Goal: Transaction & Acquisition: Purchase product/service

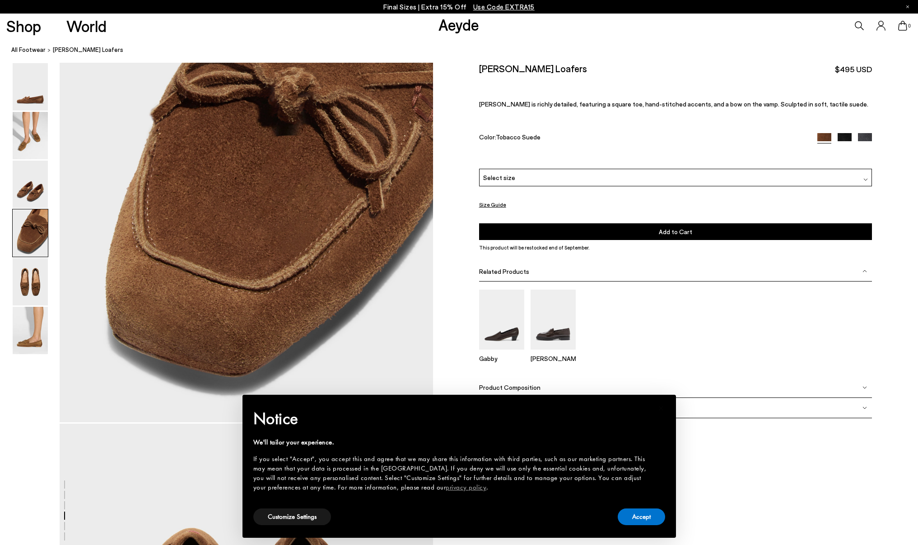
scroll to position [1779, 0]
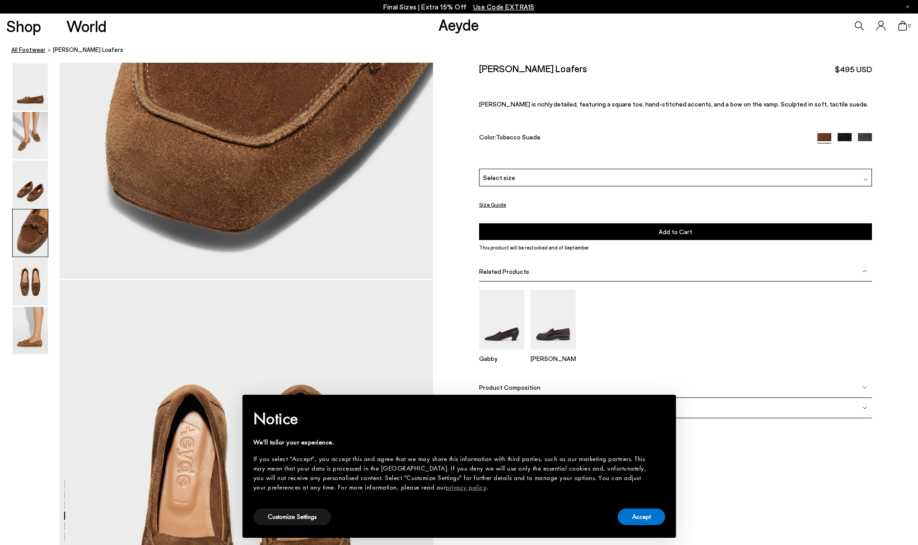
click at [33, 52] on link "All Footwear" at bounding box center [28, 49] width 34 height 9
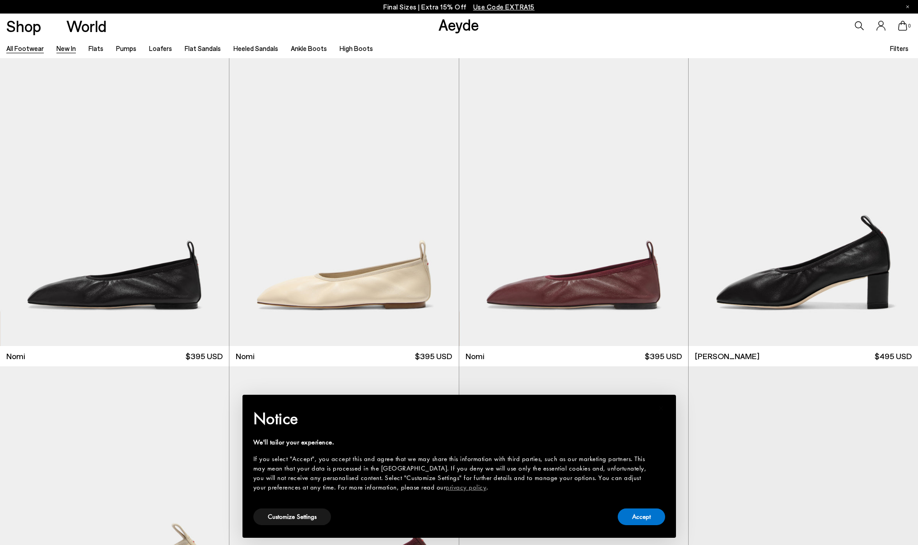
click at [65, 48] on link "New In" at bounding box center [65, 48] width 19 height 8
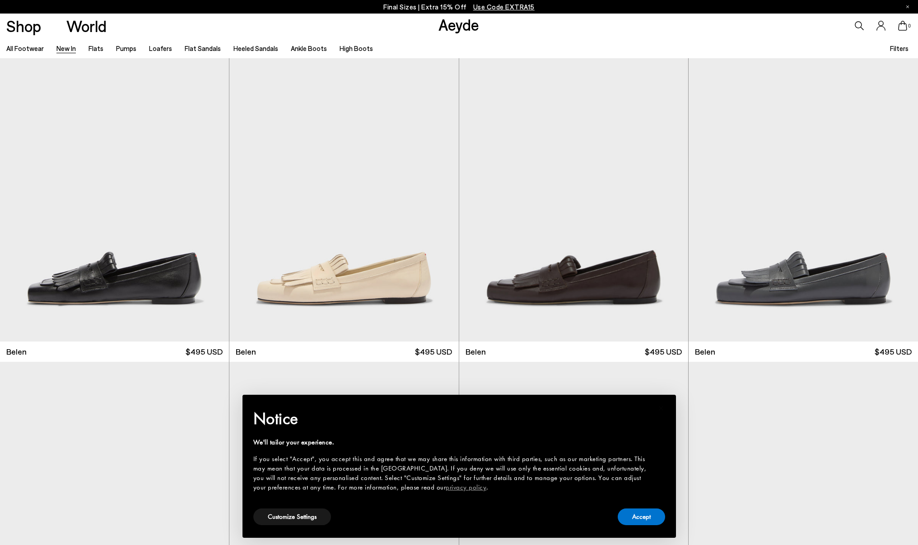
scroll to position [70, 0]
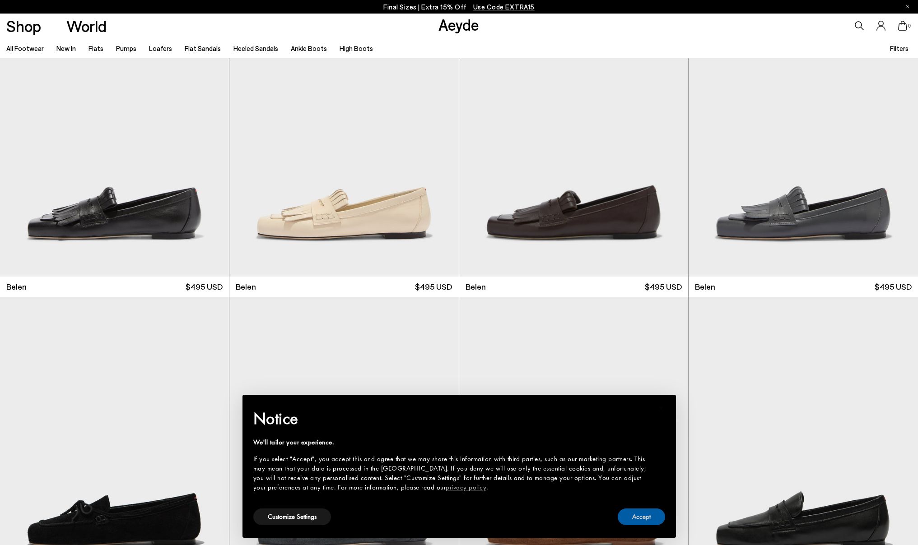
click at [625, 516] on button "Accept" at bounding box center [641, 517] width 47 height 17
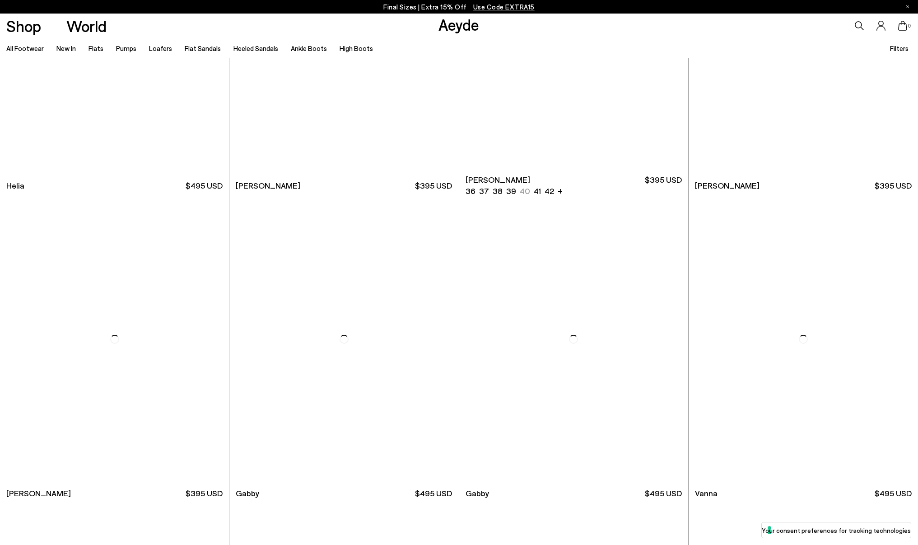
scroll to position [1538, 0]
